Goal: Find specific page/section: Find specific page/section

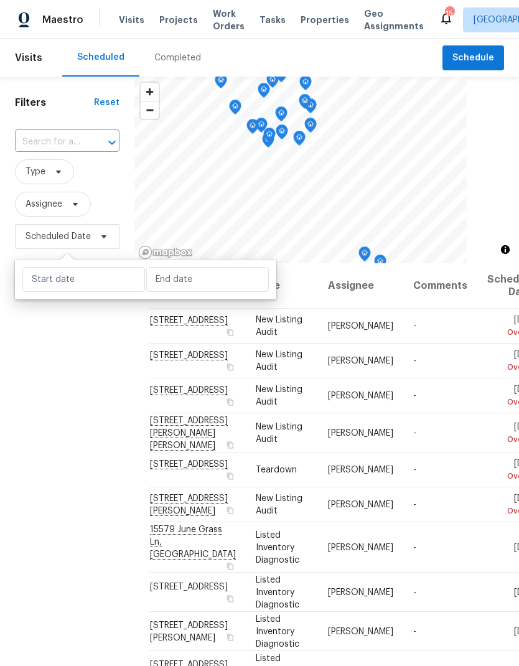
click at [72, 424] on div "Filters Reset ​ Type Assignee Scheduled Date" at bounding box center [67, 436] width 134 height 719
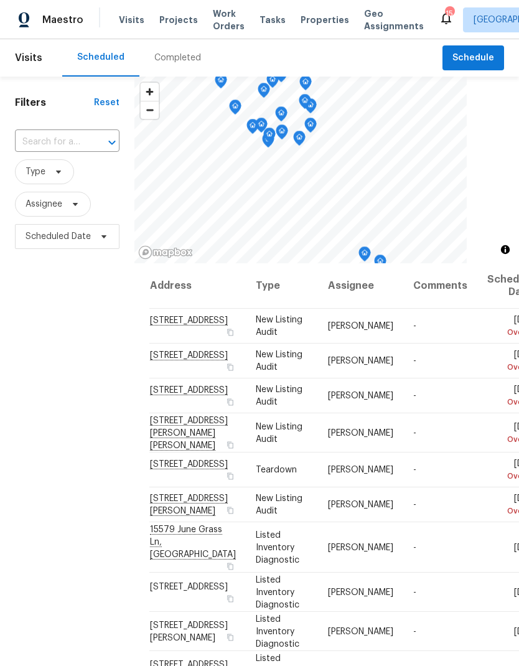
click at [179, 17] on span "Projects" at bounding box center [178, 20] width 39 height 12
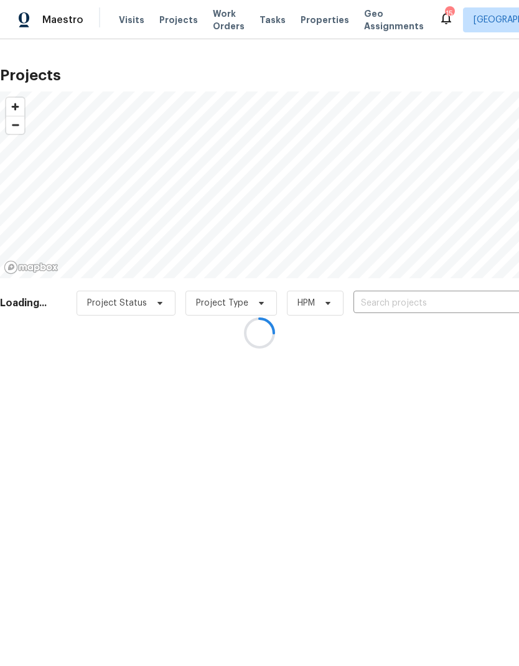
click at [405, 301] on div at bounding box center [259, 333] width 519 height 666
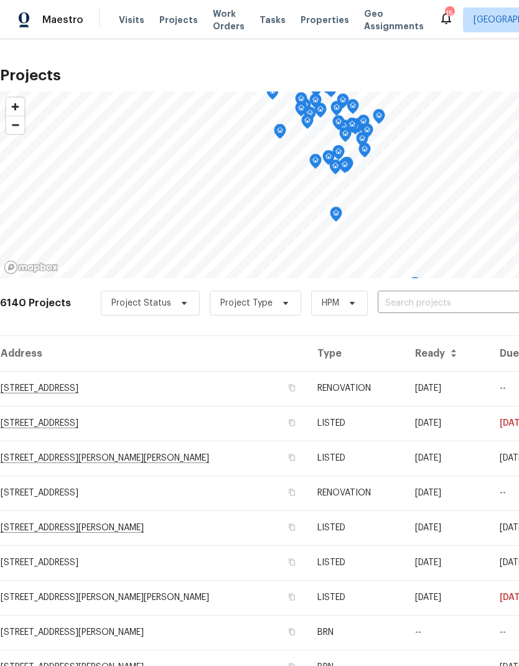
click at [416, 298] on input "text" at bounding box center [449, 303] width 142 height 19
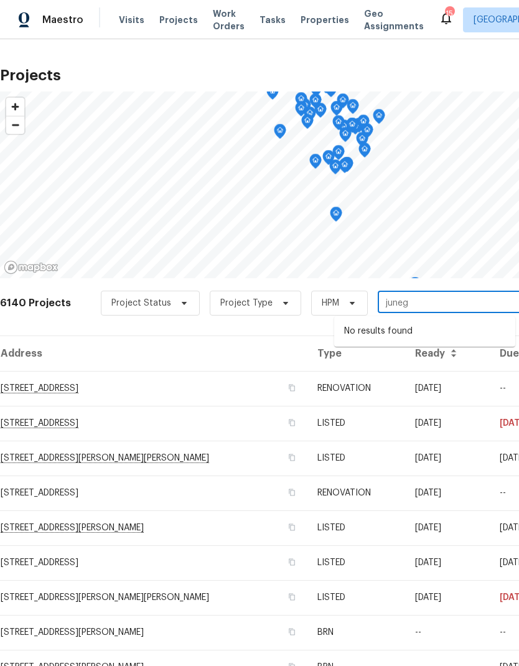
type input "june"
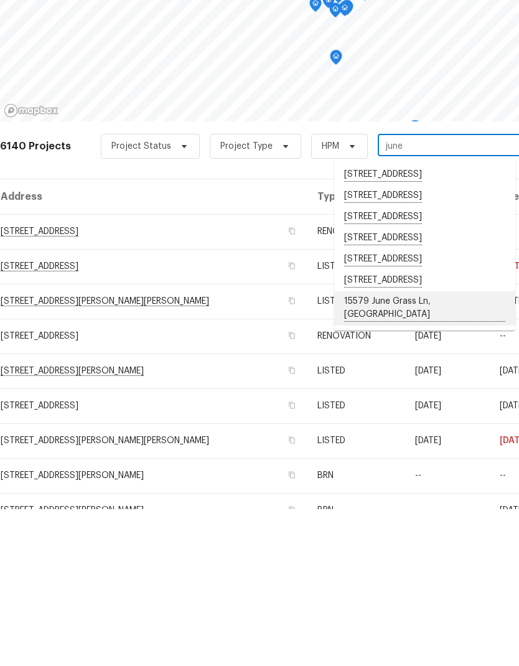
click at [428, 448] on li "15579 June Grass Ln, [GEOGRAPHIC_DATA]" at bounding box center [424, 465] width 181 height 34
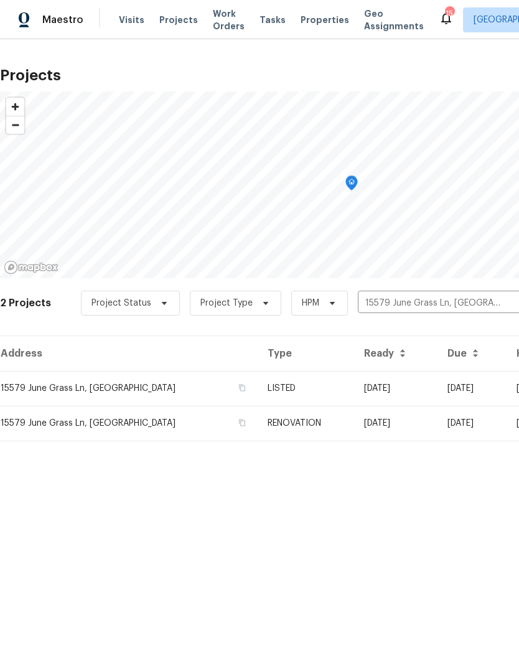
click at [90, 388] on td "15579 June Grass Ln, [GEOGRAPHIC_DATA]" at bounding box center [129, 388] width 258 height 35
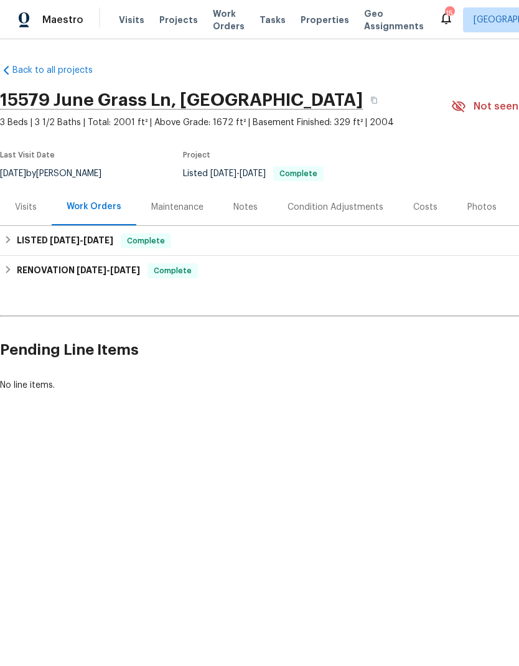
click at [32, 207] on div "Visits" at bounding box center [26, 207] width 22 height 12
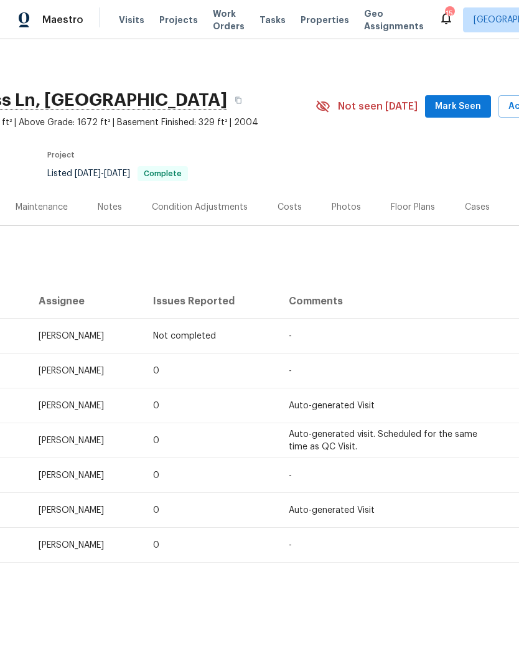
scroll to position [0, 134]
click at [342, 202] on div "Photos" at bounding box center [347, 207] width 29 height 12
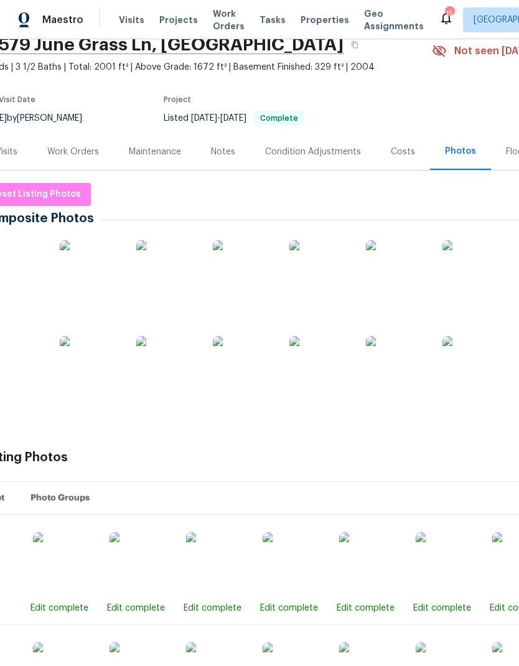
scroll to position [59, 16]
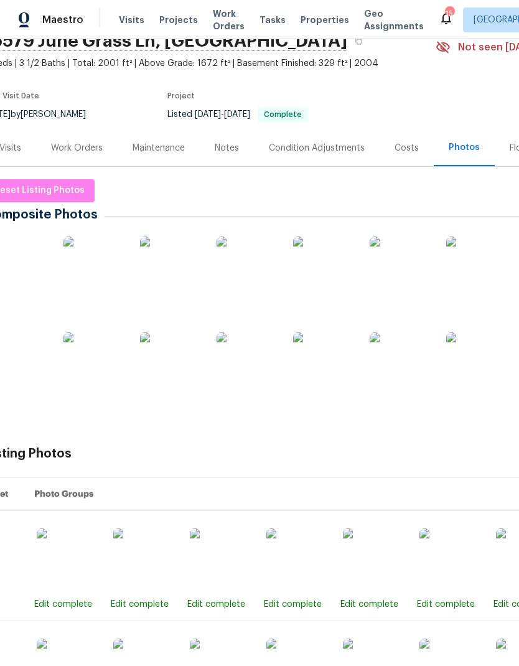
click at [95, 276] on img at bounding box center [94, 267] width 62 height 62
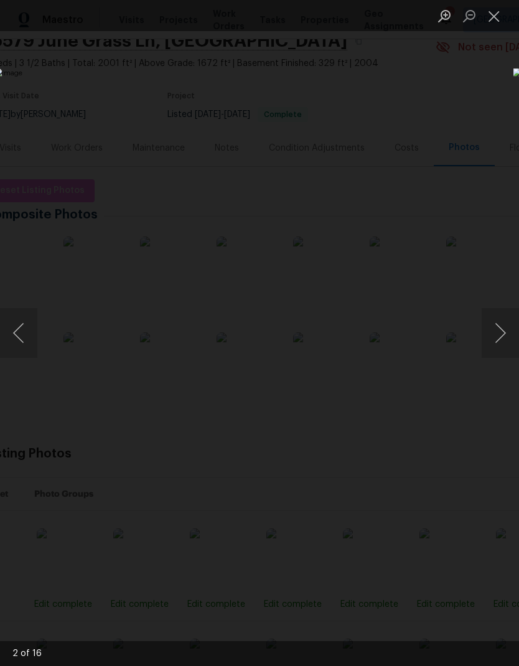
click at [501, 349] on button "Next image" at bounding box center [500, 333] width 37 height 50
click at [501, 344] on button "Next image" at bounding box center [500, 333] width 37 height 50
click at [500, 345] on button "Next image" at bounding box center [500, 333] width 37 height 50
click at [508, 338] on button "Next image" at bounding box center [500, 333] width 37 height 50
click at [497, 337] on button "Next image" at bounding box center [500, 333] width 37 height 50
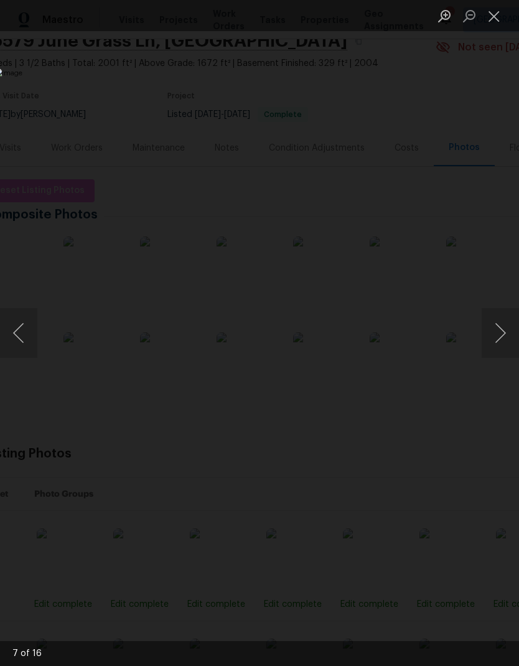
click at [501, 342] on button "Next image" at bounding box center [500, 333] width 37 height 50
click at [505, 341] on button "Next image" at bounding box center [500, 333] width 37 height 50
click at [502, 342] on button "Next image" at bounding box center [500, 333] width 37 height 50
click at [501, 340] on button "Next image" at bounding box center [500, 333] width 37 height 50
click at [504, 343] on button "Next image" at bounding box center [500, 333] width 37 height 50
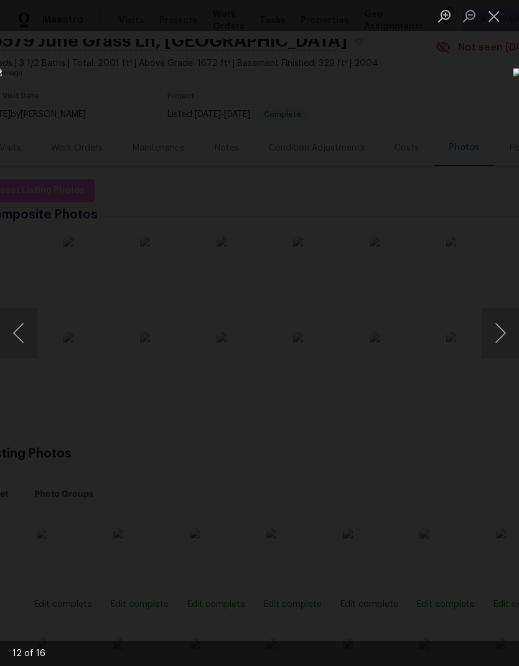
click at [502, 343] on button "Next image" at bounding box center [500, 333] width 37 height 50
click at [501, 346] on button "Next image" at bounding box center [500, 333] width 37 height 50
click at [504, 343] on button "Next image" at bounding box center [500, 333] width 37 height 50
click at [504, 345] on button "Next image" at bounding box center [500, 333] width 37 height 50
click at [497, 340] on button "Next image" at bounding box center [500, 333] width 37 height 50
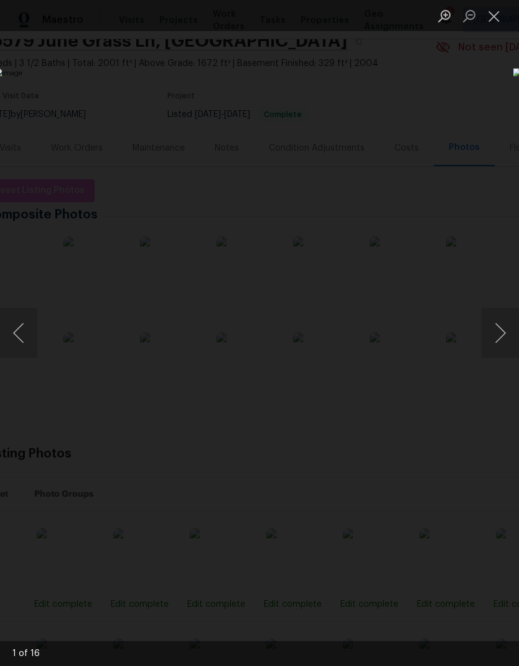
click at [503, 347] on button "Next image" at bounding box center [500, 333] width 37 height 50
click at [504, 338] on button "Next image" at bounding box center [500, 333] width 37 height 50
click at [505, 338] on button "Next image" at bounding box center [500, 333] width 37 height 50
click at [505, 339] on button "Next image" at bounding box center [500, 333] width 37 height 50
click at [511, 340] on button "Next image" at bounding box center [500, 333] width 37 height 50
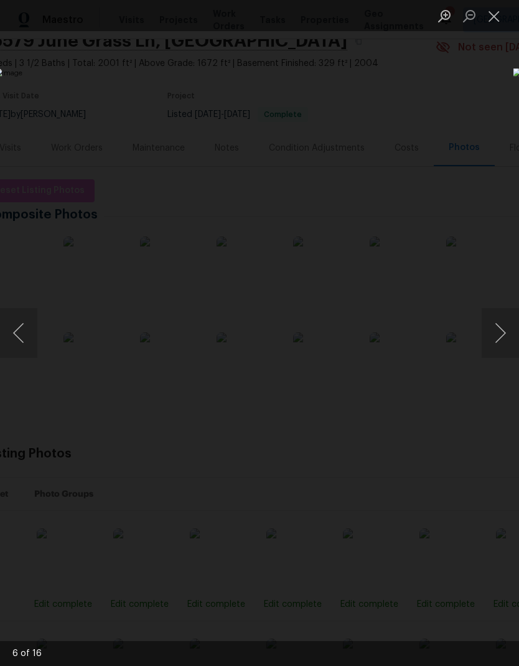
click at [505, 347] on button "Next image" at bounding box center [500, 333] width 37 height 50
click at [503, 347] on button "Next image" at bounding box center [500, 333] width 37 height 50
click at [505, 343] on button "Next image" at bounding box center [500, 333] width 37 height 50
click at [505, 342] on button "Next image" at bounding box center [500, 333] width 37 height 50
click at [503, 343] on button "Next image" at bounding box center [500, 333] width 37 height 50
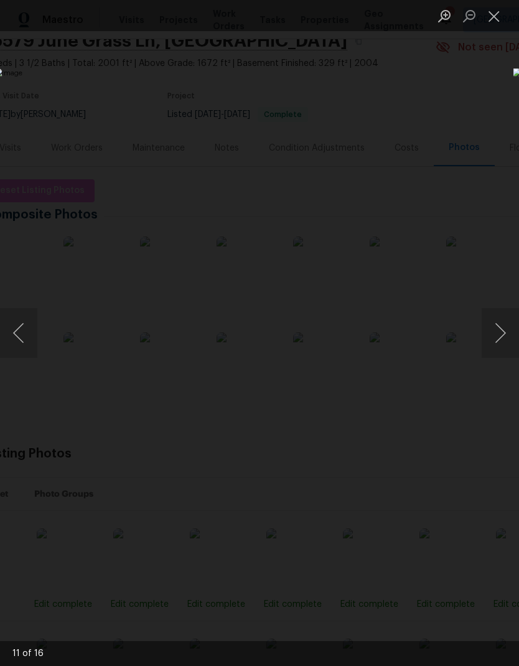
click at [510, 333] on button "Next image" at bounding box center [500, 333] width 37 height 50
click at [504, 334] on button "Next image" at bounding box center [500, 333] width 37 height 50
click at [506, 338] on button "Next image" at bounding box center [500, 333] width 37 height 50
click at [499, 337] on button "Next image" at bounding box center [500, 333] width 37 height 50
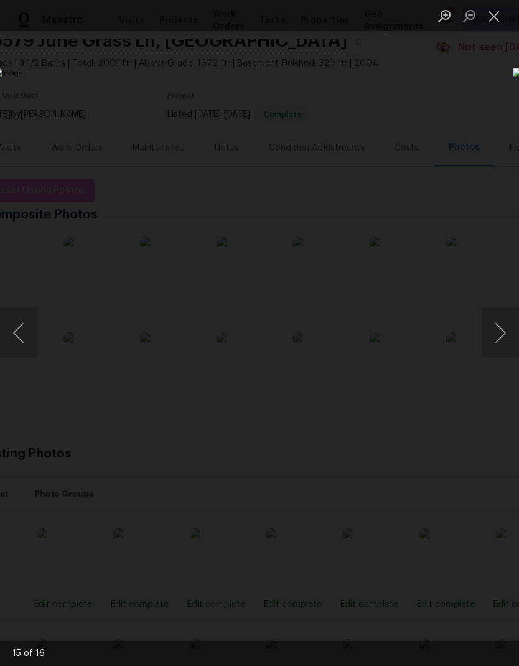
click at [504, 330] on button "Next image" at bounding box center [500, 333] width 37 height 50
click at [490, 334] on button "Next image" at bounding box center [500, 333] width 37 height 50
click at [497, 325] on button "Next image" at bounding box center [500, 333] width 37 height 50
